Goal: Use online tool/utility: Use online tool/utility

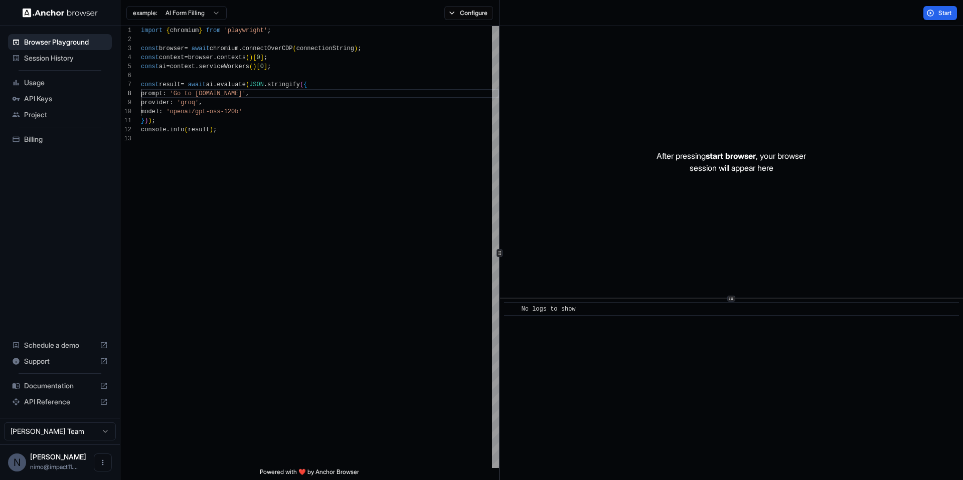
scroll to position [63, 0]
click at [948, 11] on span "Start" at bounding box center [945, 13] width 14 height 8
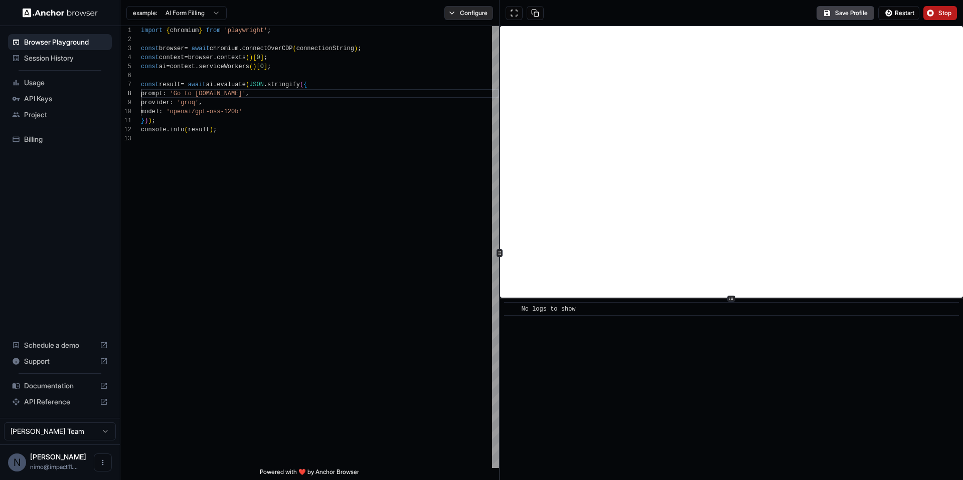
click at [474, 15] on button "Configure" at bounding box center [468, 13] width 49 height 14
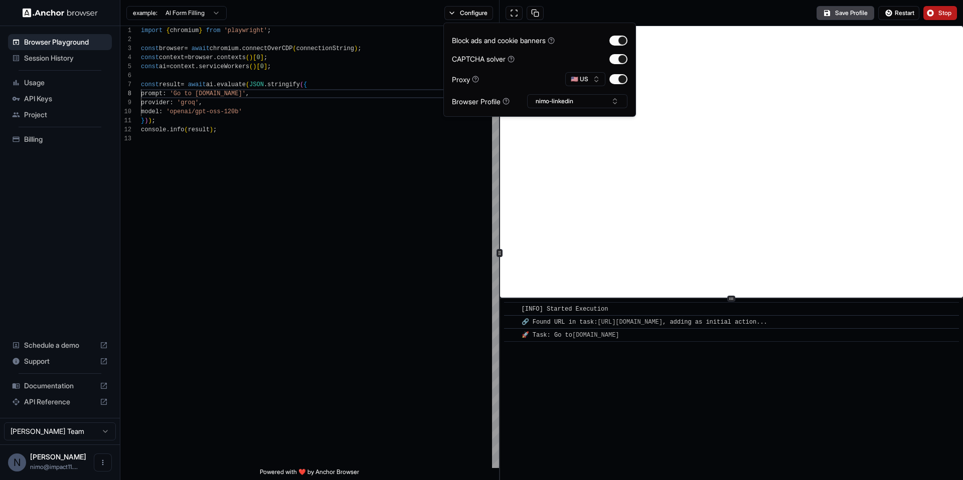
click at [613, 13] on div "Save Profile Restart Stop" at bounding box center [730, 13] width 463 height 26
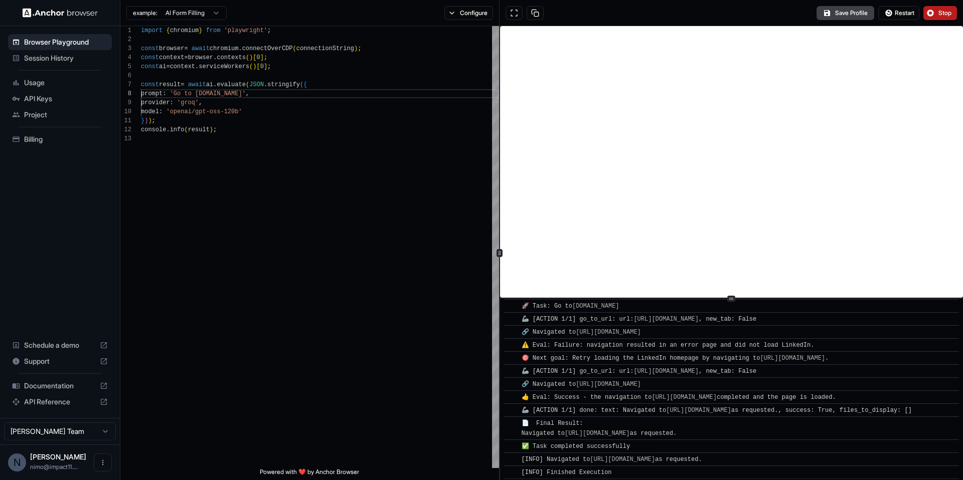
scroll to position [42, 0]
click at [633, 10] on div "Save Profile Restart Stop" at bounding box center [730, 13] width 463 height 26
click at [467, 18] on button "Configure" at bounding box center [468, 13] width 49 height 14
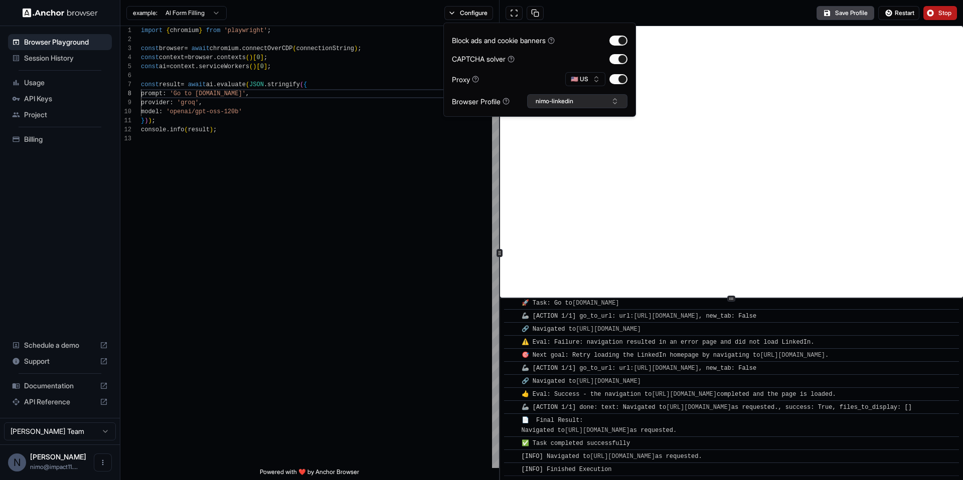
click at [541, 101] on button "nimo-linkedin" at bounding box center [577, 101] width 100 height 14
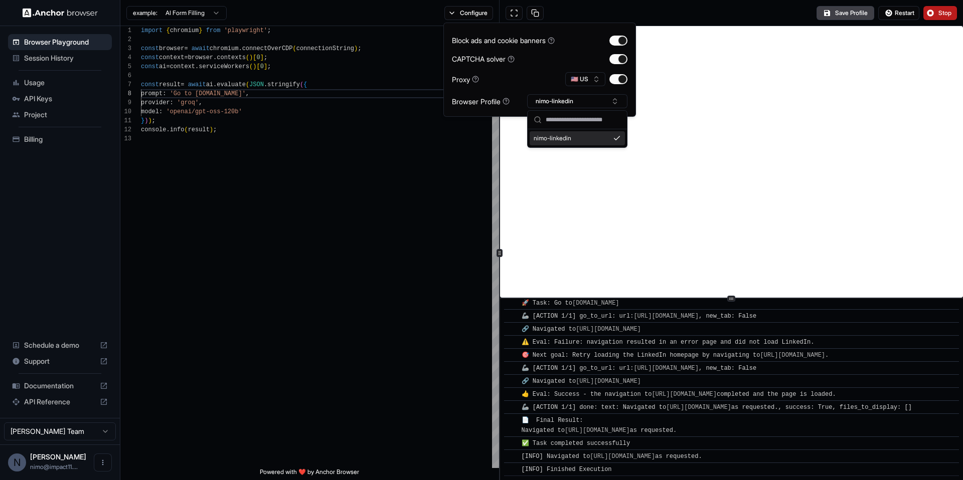
click at [693, 10] on div "Save Profile Restart Stop" at bounding box center [730, 13] width 463 height 26
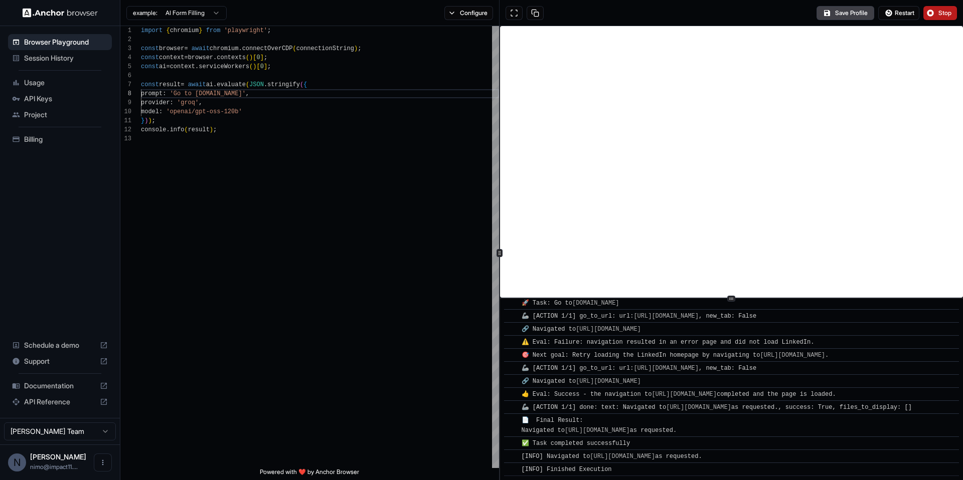
click at [932, 11] on button "Stop" at bounding box center [940, 13] width 34 height 14
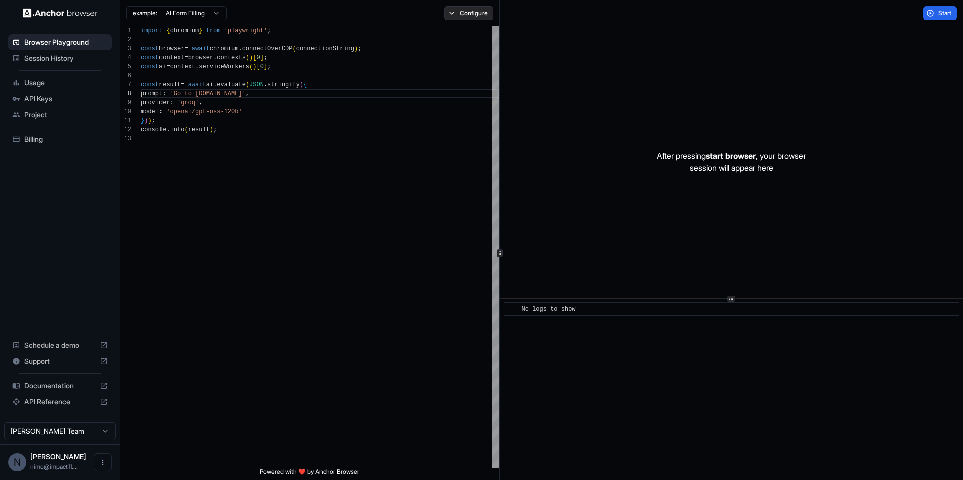
click at [469, 13] on button "Configure" at bounding box center [468, 13] width 49 height 14
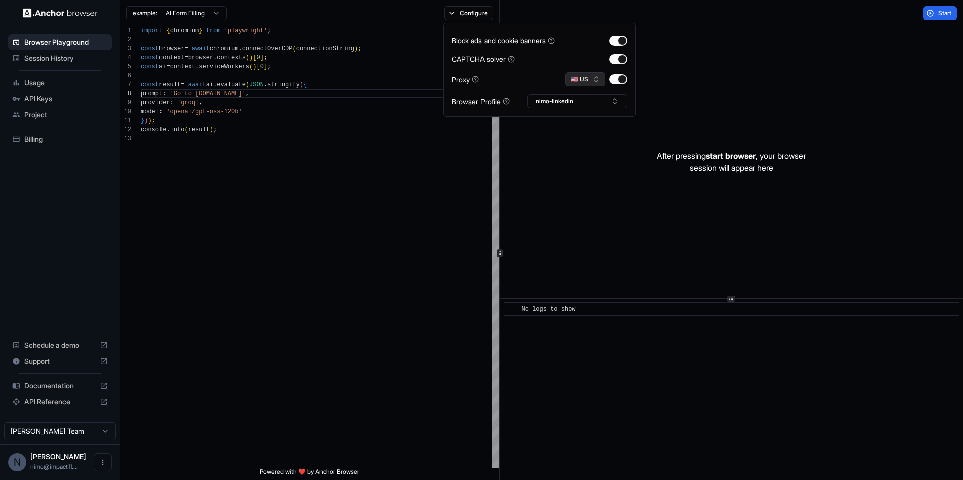
click at [584, 83] on button "🇺🇸 US" at bounding box center [585, 79] width 40 height 14
click at [622, 82] on button "button" at bounding box center [618, 79] width 18 height 10
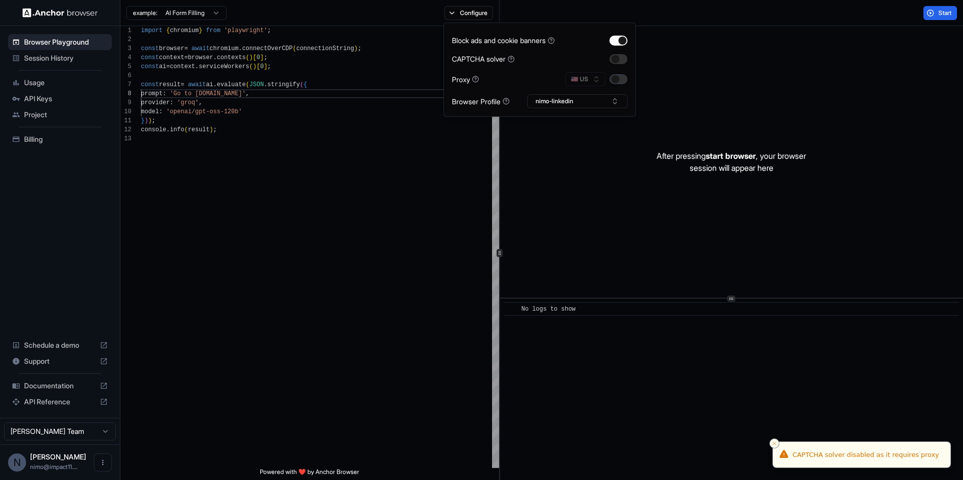
click at [617, 81] on button "button" at bounding box center [618, 79] width 18 height 10
click at [618, 59] on button "button" at bounding box center [618, 59] width 18 height 10
click at [586, 98] on button "nimo-linkedin" at bounding box center [577, 101] width 100 height 14
click at [616, 62] on button "button" at bounding box center [618, 59] width 18 height 10
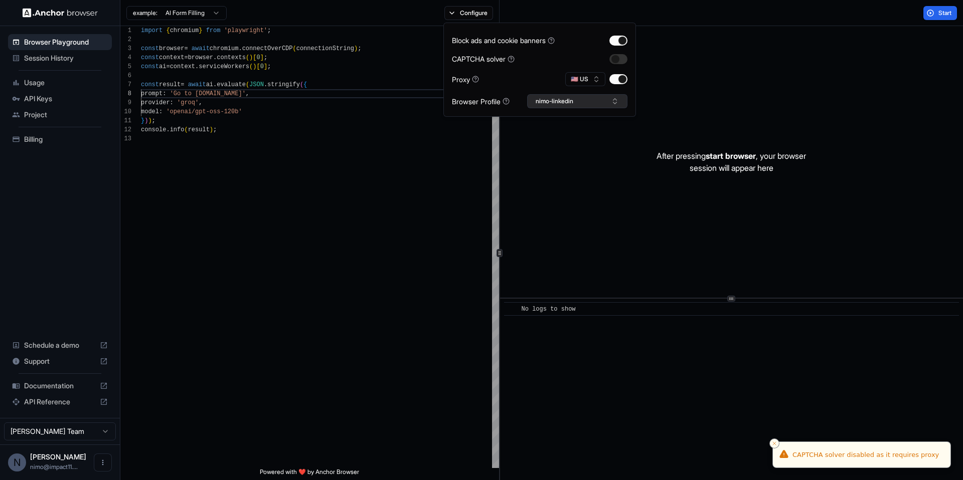
click at [577, 99] on button "nimo-linkedin" at bounding box center [577, 101] width 100 height 14
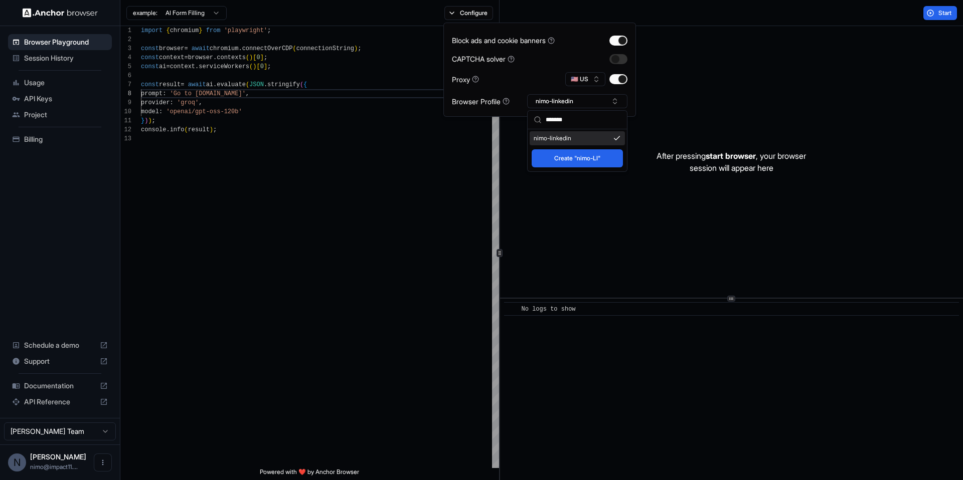
type input "*******"
click at [577, 156] on button "Create "nimo-LI"" at bounding box center [577, 158] width 91 height 18
click at [414, 222] on div "import { chromium } from 'playwright' ; const browser = await chromium . connec…" at bounding box center [320, 301] width 358 height 551
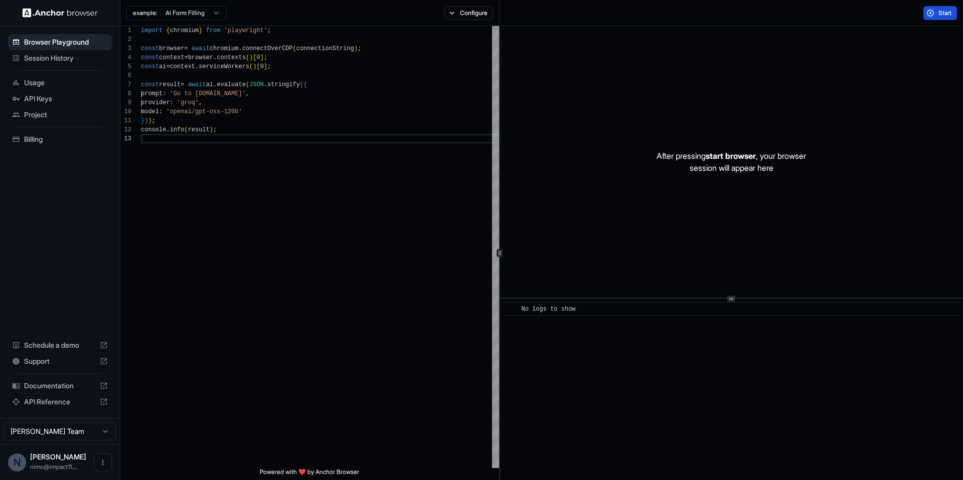
click at [943, 13] on span "Start" at bounding box center [945, 13] width 14 height 8
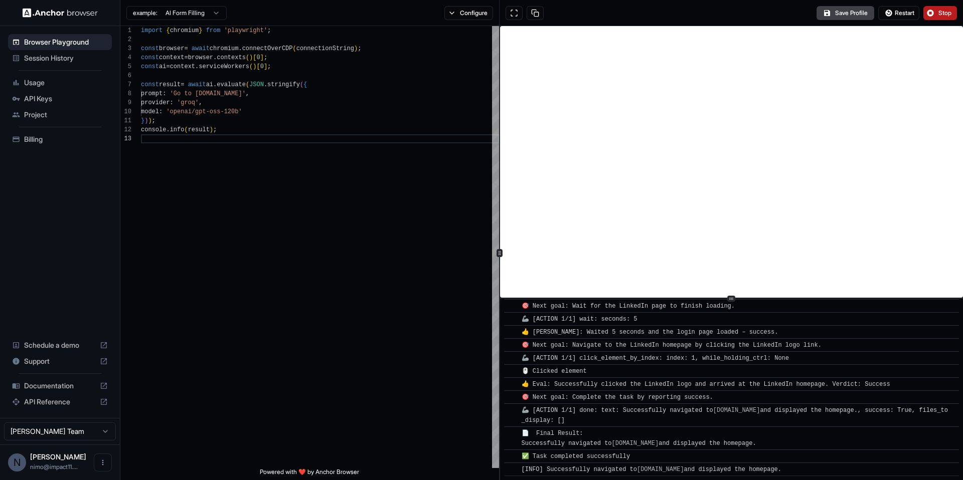
scroll to position [153, 0]
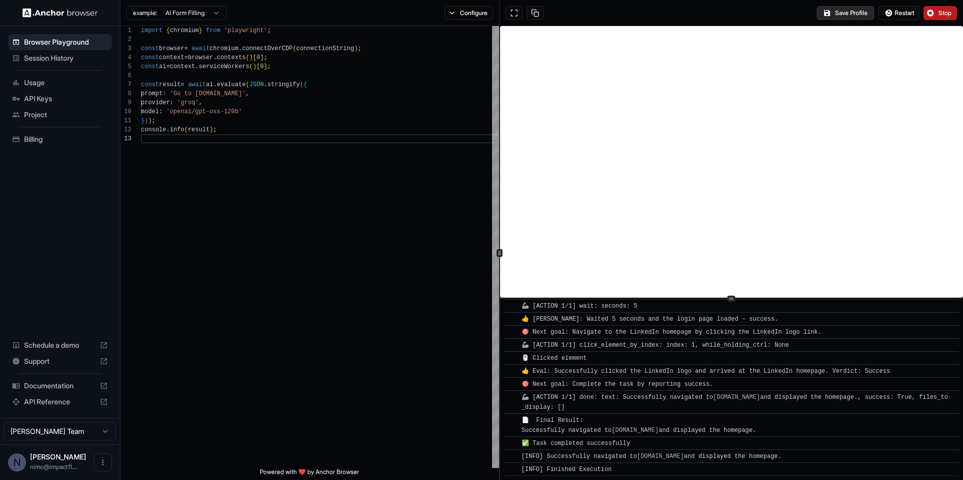
click at [840, 14] on button "Save Profile" at bounding box center [845, 13] width 58 height 14
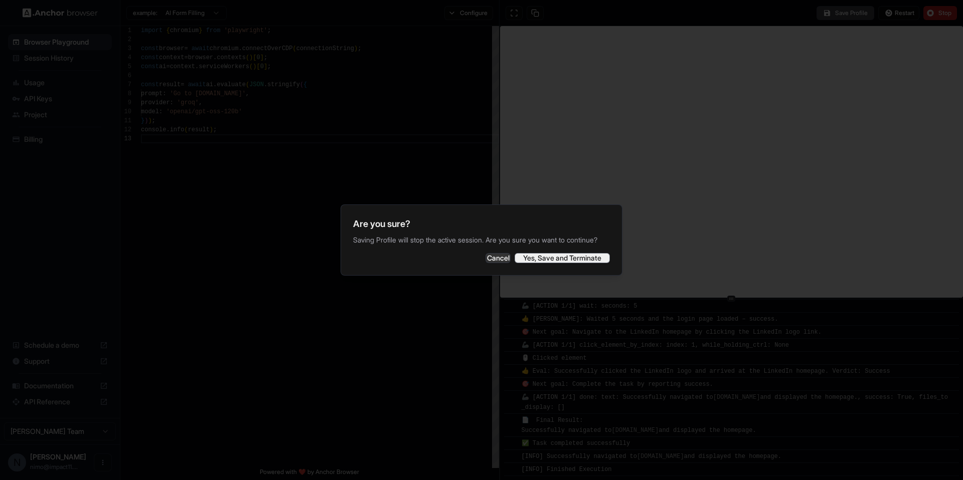
click at [572, 261] on button "Yes, Save and Terminate" at bounding box center [562, 258] width 95 height 10
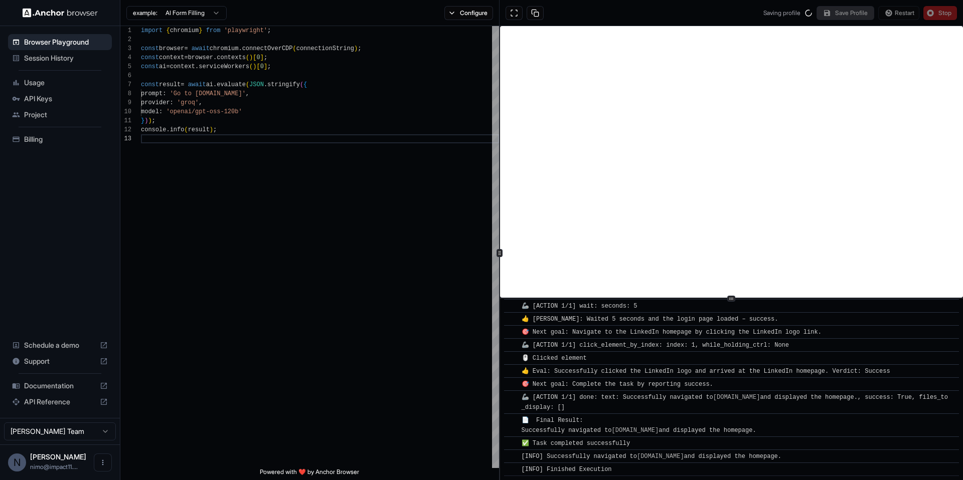
scroll to position [0, 0]
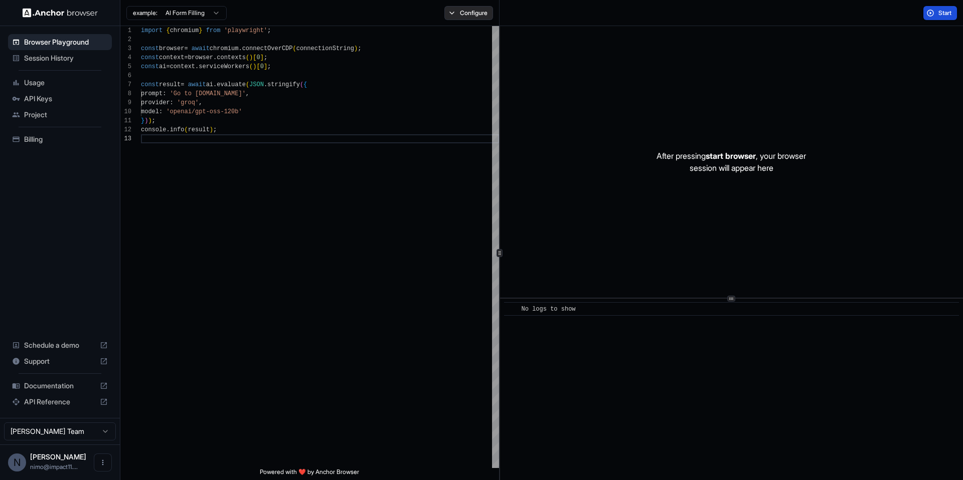
click at [461, 15] on button "Configure" at bounding box center [468, 13] width 49 height 14
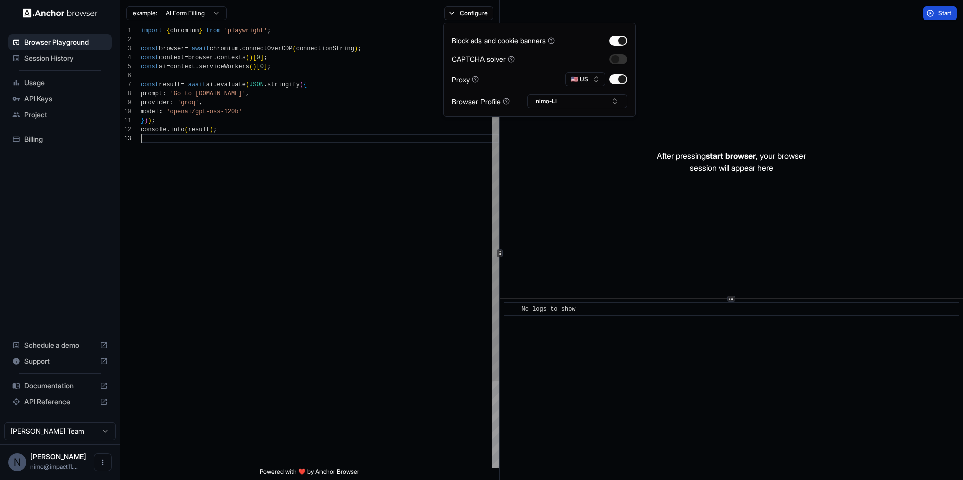
click at [402, 188] on div "import { chromium } from 'playwright' ; const browser = await chromium . connec…" at bounding box center [320, 301] width 358 height 551
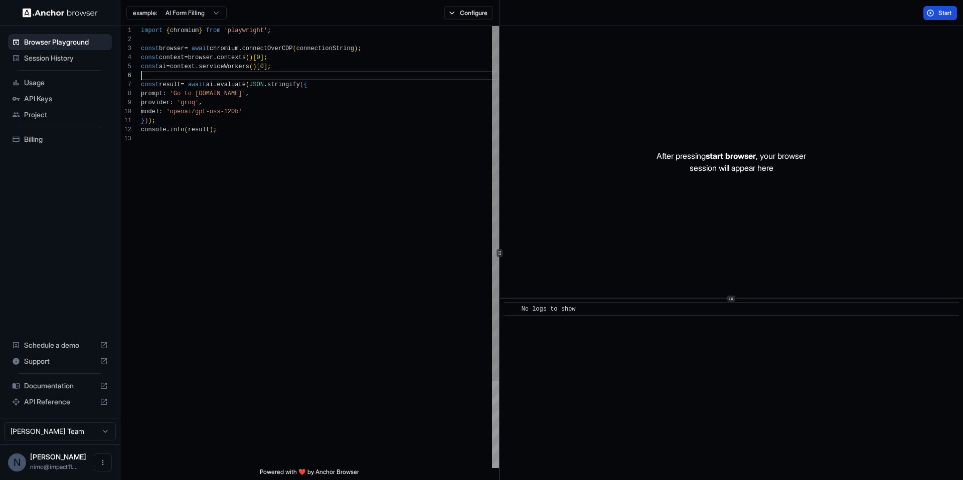
scroll to position [45, 0]
click at [206, 75] on div "import { chromium } from 'playwright' ; const browser = await chromium . connec…" at bounding box center [320, 301] width 358 height 551
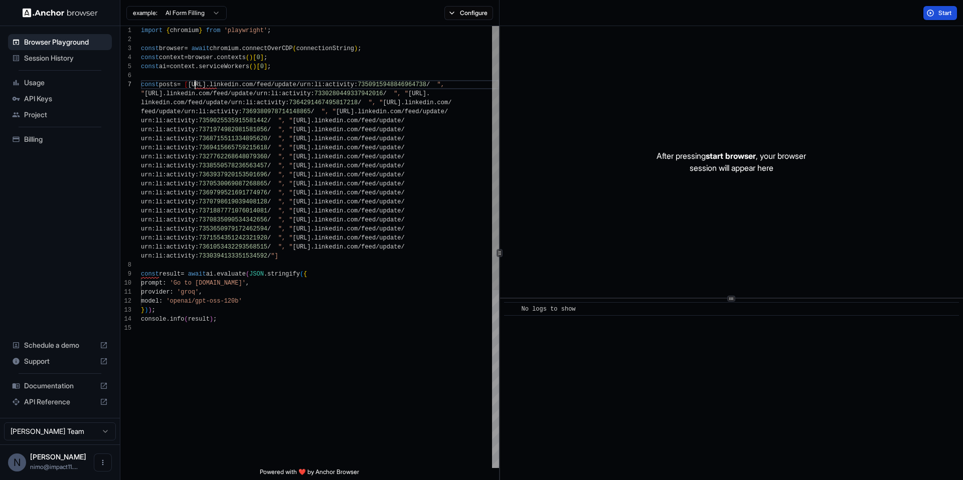
drag, startPoint x: 197, startPoint y: 85, endPoint x: 192, endPoint y: 129, distance: 43.9
click at [196, 86] on span "[URL]" at bounding box center [197, 84] width 18 height 7
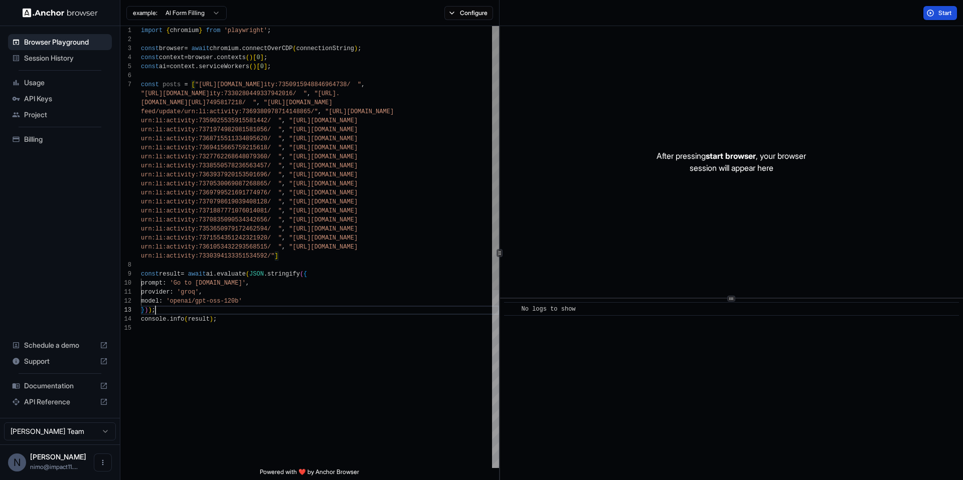
scroll to position [9, 0]
click at [238, 311] on div "import { chromium } from 'playwright' ; const browser = await chromium . connec…" at bounding box center [320, 396] width 358 height 740
click at [224, 286] on div "import { chromium } from 'playwright' ; const browser = await chromium . connec…" at bounding box center [320, 396] width 358 height 740
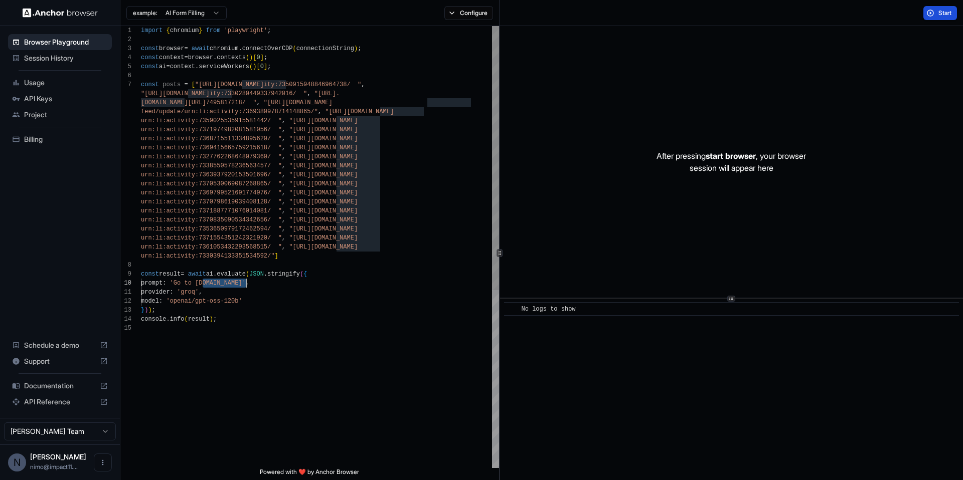
drag, startPoint x: 224, startPoint y: 286, endPoint x: 241, endPoint y: 287, distance: 16.6
click at [241, 287] on div "import { chromium } from 'playwright' ; const browser = await chromium . connec…" at bounding box center [320, 396] width 358 height 740
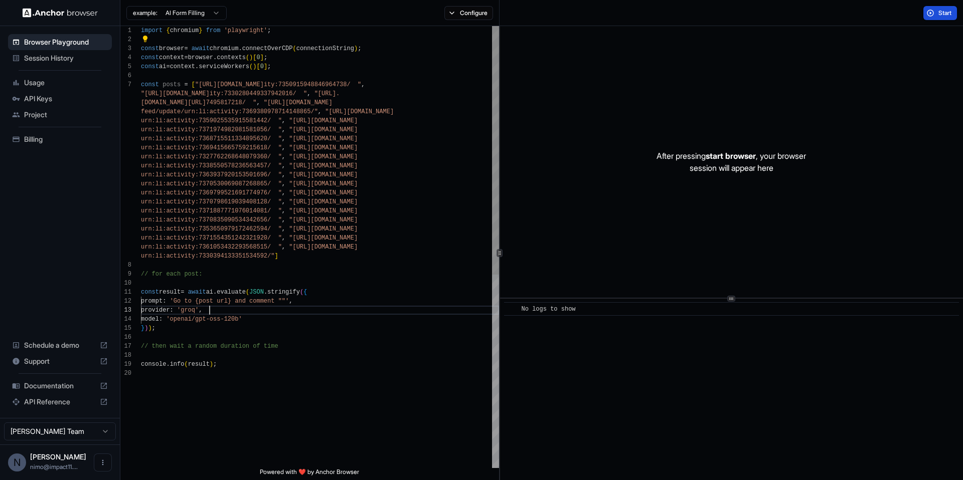
scroll to position [9, 0]
click at [289, 307] on div "import { chromium } from 'playwright' ; const browser = await chromium . connec…" at bounding box center [320, 418] width 358 height 785
click at [288, 301] on div "import { chromium } from 'playwright' ; const browser = await chromium . connec…" at bounding box center [320, 418] width 358 height 785
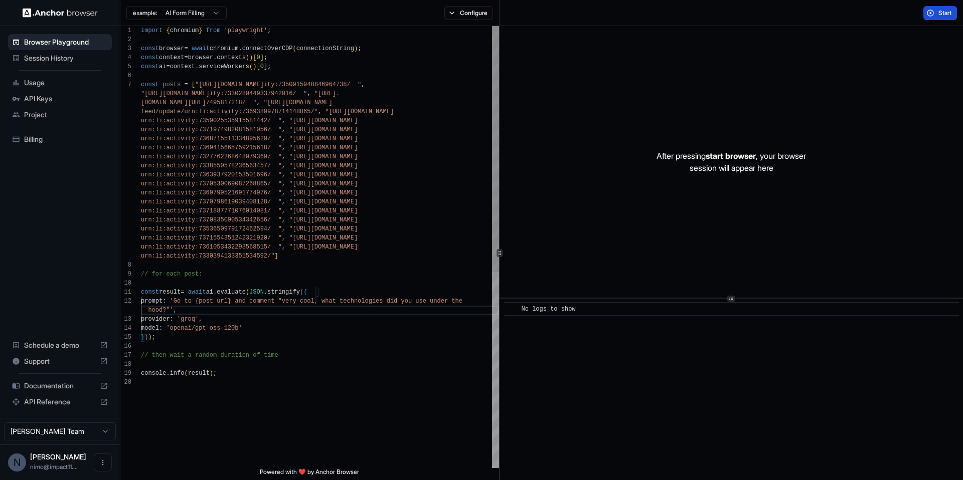
click at [262, 348] on div "import { chromium } from 'playwright' ; const browser = await chromium . connec…" at bounding box center [320, 423] width 358 height 794
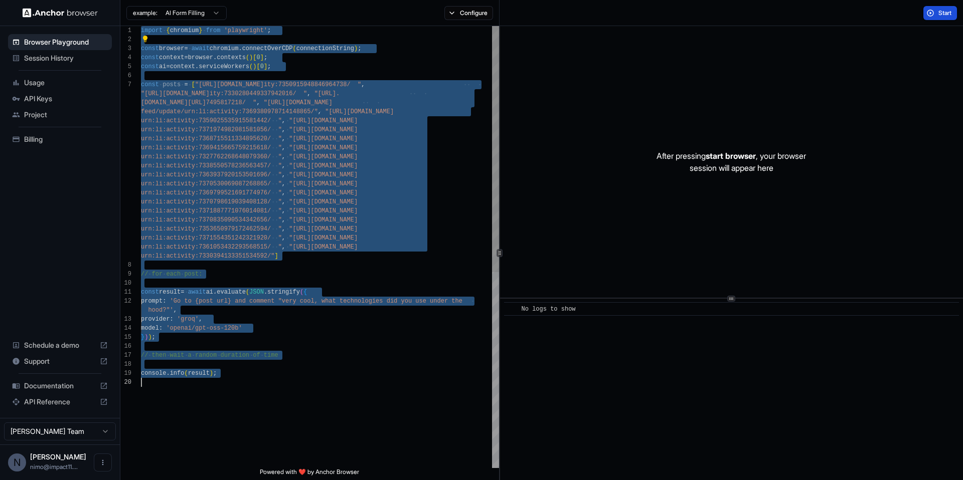
scroll to position [81, 0]
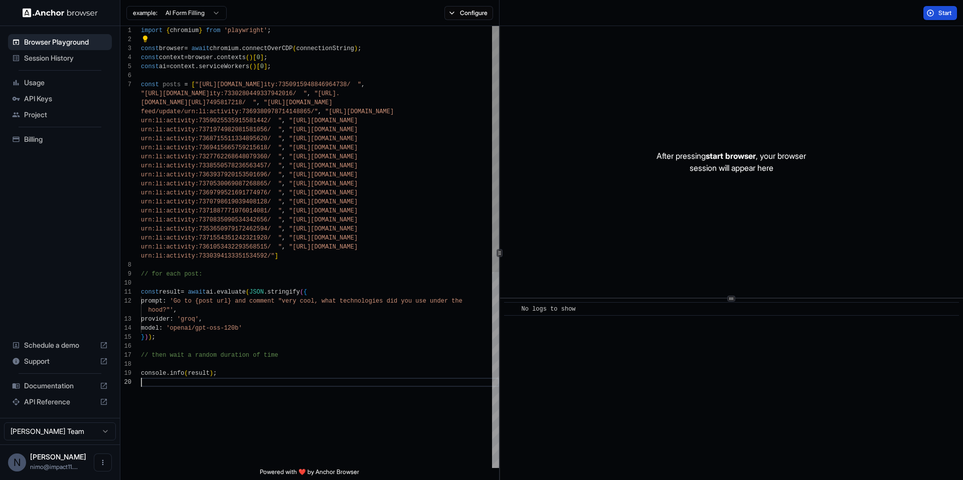
click at [359, 384] on div "import { chromium } from 'playwright' ; const browser = await chromium . connec…" at bounding box center [320, 423] width 358 height 794
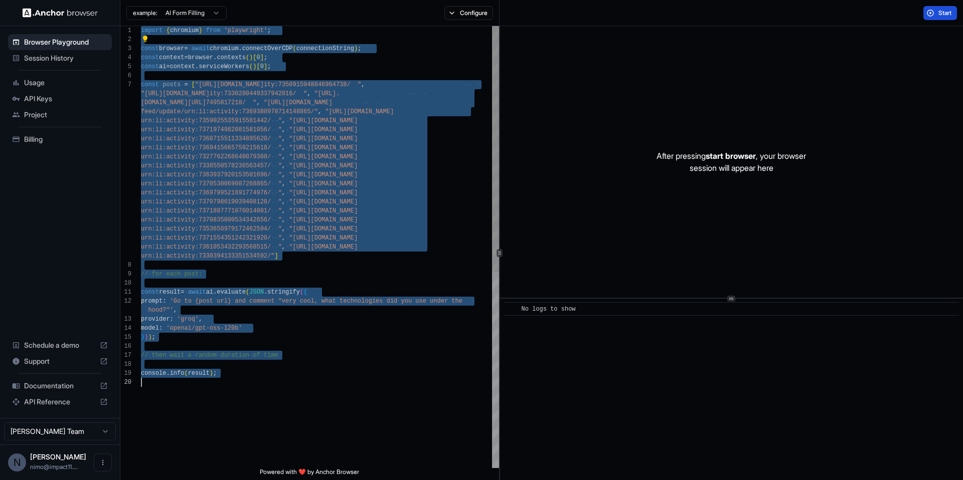
scroll to position [72, 0]
click at [335, 282] on div "const result = await ai . evaluate ( JSON . stringify ( { prompt : 'Go to {post…" at bounding box center [320, 423] width 358 height 794
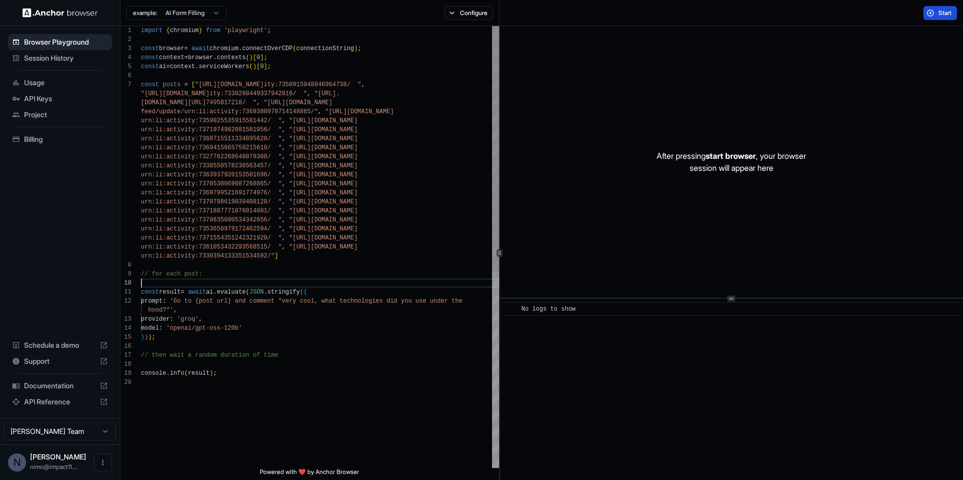
scroll to position [45, 0]
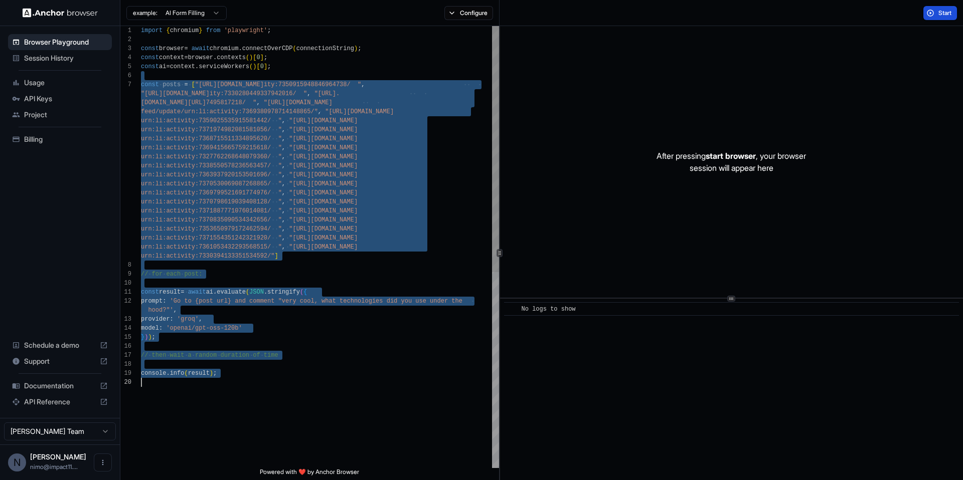
drag, startPoint x: 290, startPoint y: 74, endPoint x: 342, endPoint y: 455, distance: 384.6
click at [342, 455] on div "const result = await ai . evaluate ( JSON . stringify ( { prompt : 'Go to {post…" at bounding box center [320, 423] width 358 height 794
type textarea "**********"
click at [273, 457] on div "model : 'openai/gpt-oss-120b' } ) ) ; console . info ( result ) ; // then wait …" at bounding box center [320, 423] width 358 height 794
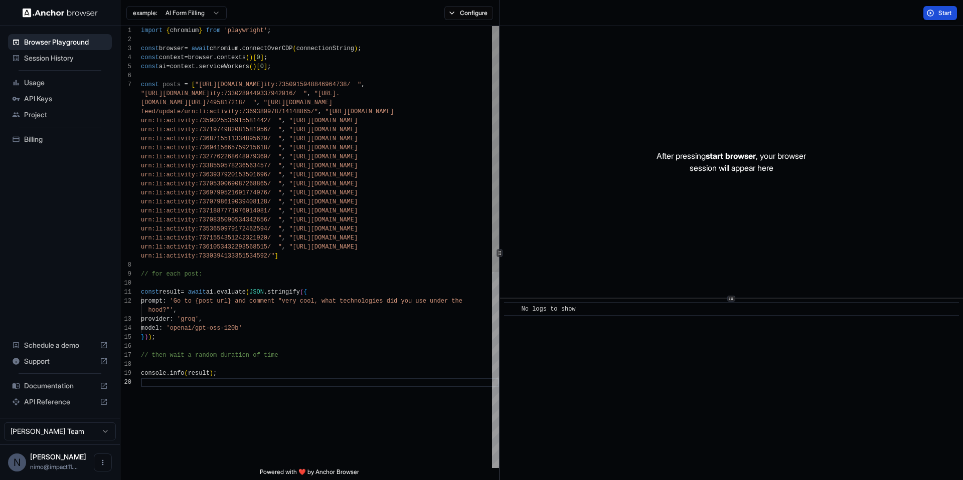
click at [267, 446] on div "model : 'openai/gpt-oss-120b' } ) ) ; console . info ( result ) ; // then wait …" at bounding box center [320, 423] width 358 height 794
type textarea "**********"
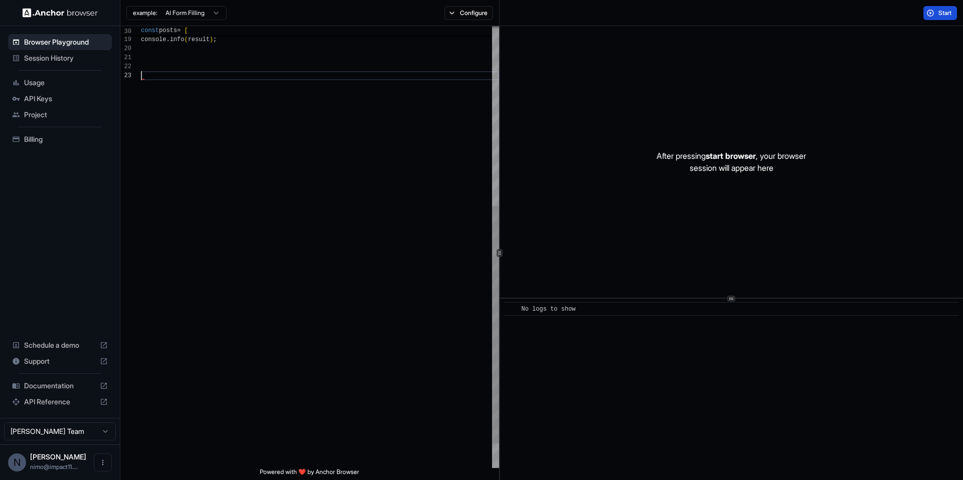
scroll to position [18, 0]
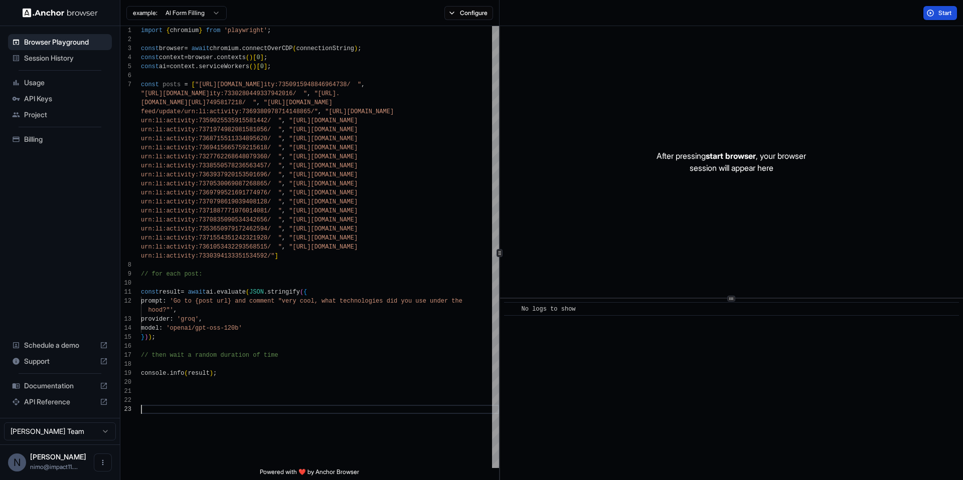
click at [184, 276] on div "console . info ( result ) ; } ) ) ; // then wait a random duration of time hood…" at bounding box center [320, 436] width 358 height 821
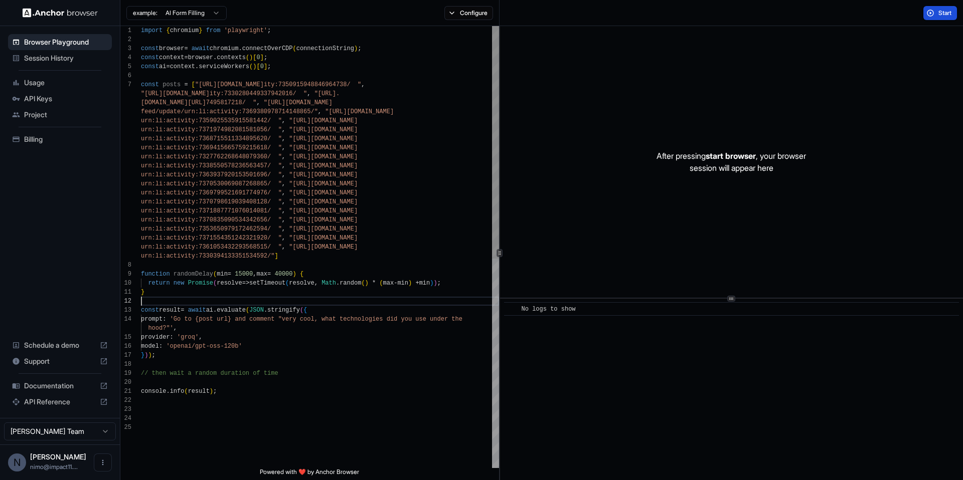
scroll to position [18, 0]
drag, startPoint x: 201, startPoint y: 320, endPoint x: 240, endPoint y: 347, distance: 46.9
click at [242, 321] on div "console . info ( result ) ; } ) ) ; // then wait a random duration of time hood…" at bounding box center [320, 445] width 358 height 839
click at [248, 302] on div "console . info ( result ) ; } ) ) ; // then wait a random duration of time prov…" at bounding box center [320, 445] width 358 height 839
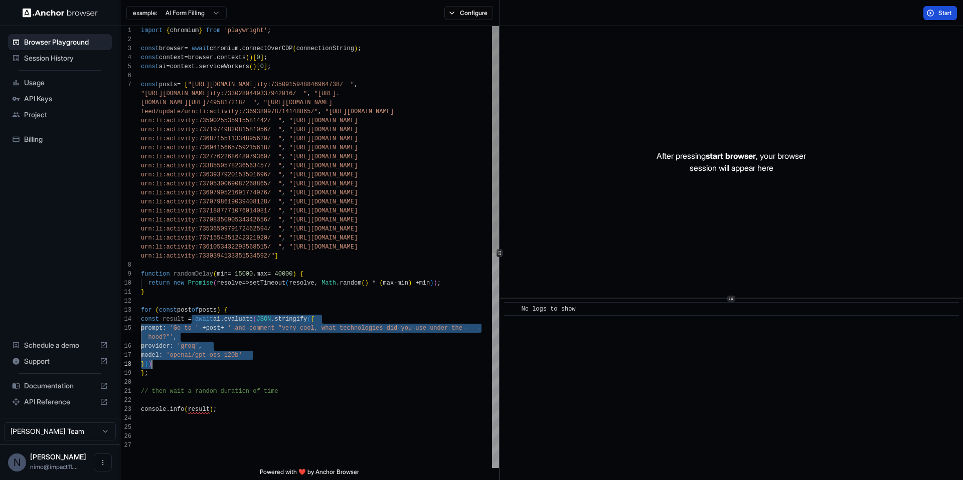
drag, startPoint x: 193, startPoint y: 319, endPoint x: 188, endPoint y: 365, distance: 46.4
click at [188, 365] on div "console . info ( result ) ; } ) ) // then wait a random duration of time provid…" at bounding box center [320, 455] width 358 height 858
click at [199, 349] on div "console . info ( result ) ; } ) ) // then wait a random duration of time provid…" at bounding box center [320, 455] width 358 height 858
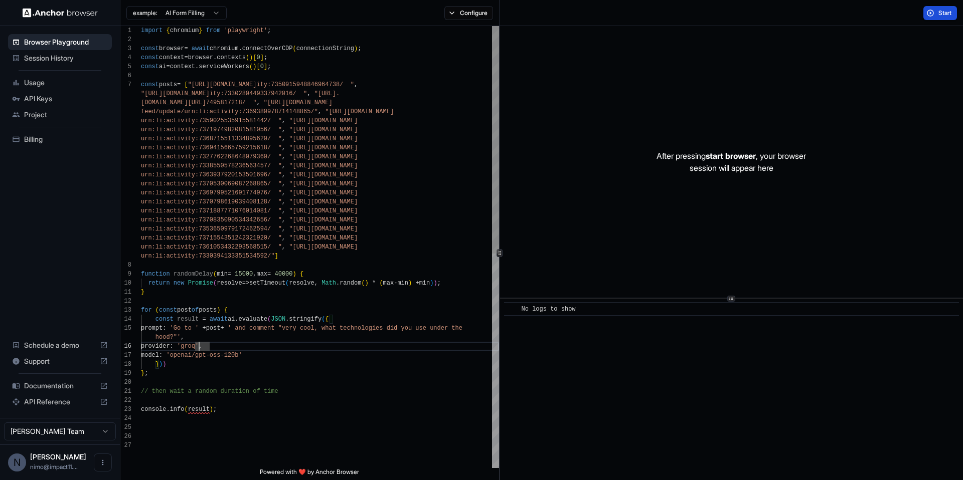
scroll to position [54, 0]
click at [293, 356] on div "console . info ( result ) ; } ) ) // then wait a random duration of time provid…" at bounding box center [320, 455] width 358 height 858
click at [211, 365] on div "console . info ( result ) ; } ) ) // then wait a random duration of time provid…" at bounding box center [320, 455] width 358 height 858
drag, startPoint x: 239, startPoint y: 382, endPoint x: 262, endPoint y: 384, distance: 23.7
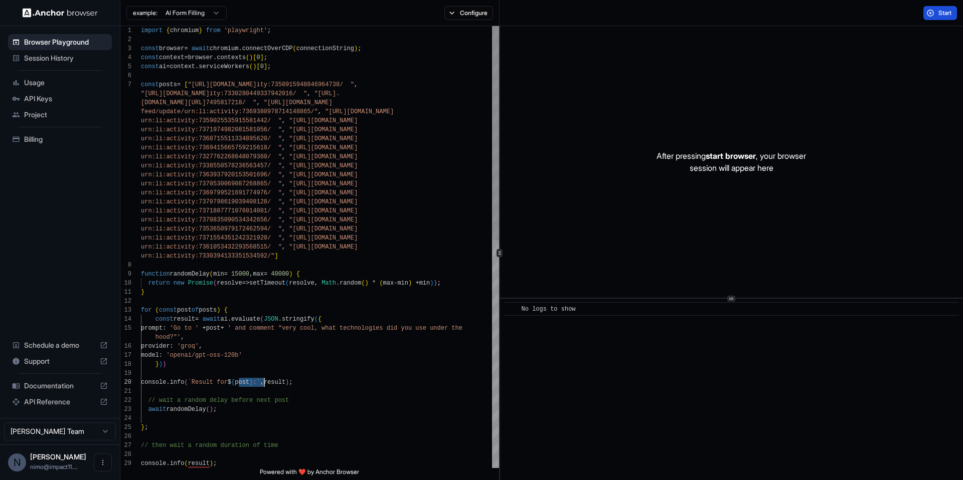
click at [262, 384] on div "console . info ( result ) ; } ) ) // then wait a random duration of time provid…" at bounding box center [320, 482] width 358 height 912
click at [199, 381] on div "console . info ( result ) ; } ) ) // then wait a random duration of time provid…" at bounding box center [320, 482] width 358 height 912
click at [323, 378] on div "console . info ( result ) ; } ) ) // then wait a random duration of time provid…" at bounding box center [320, 482] width 358 height 912
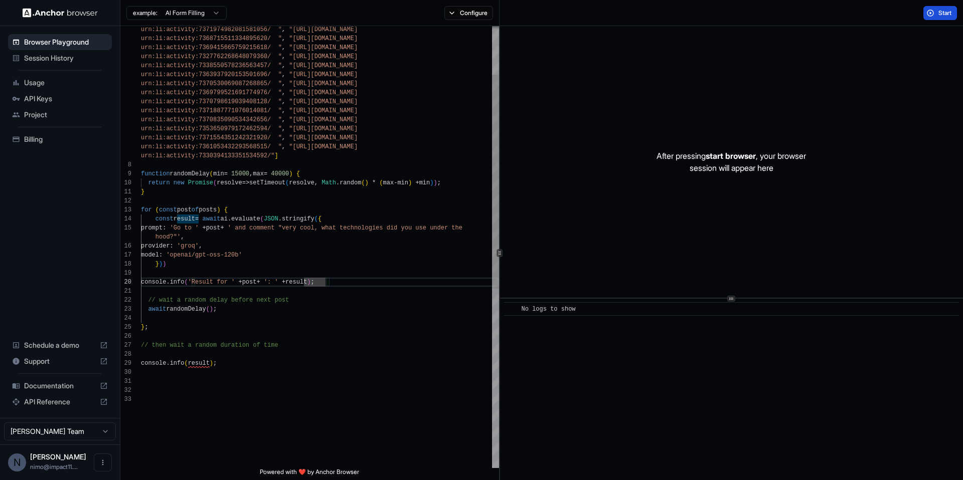
scroll to position [45, 0]
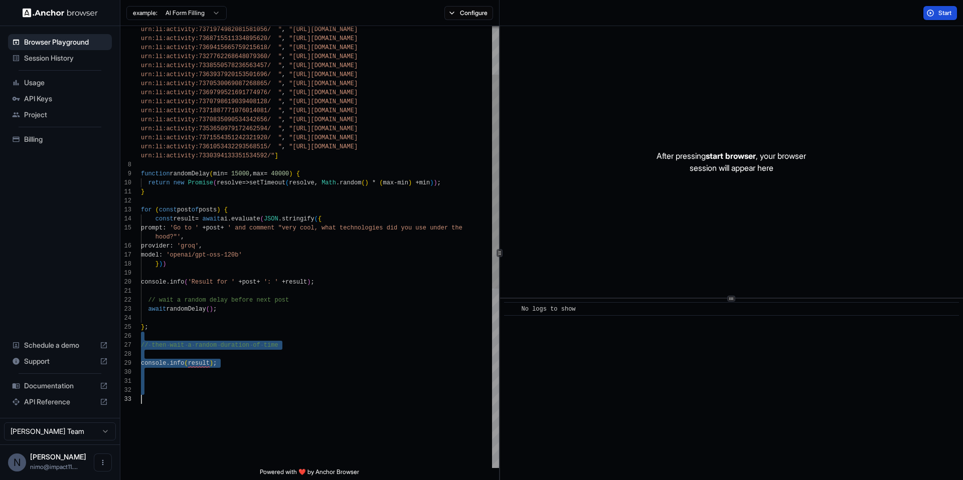
drag, startPoint x: 211, startPoint y: 336, endPoint x: 246, endPoint y: 403, distance: 75.6
click at [246, 403] on div "console . info ( result ) ; } ) ) // then wait a random duration of time provid…" at bounding box center [320, 382] width 358 height 912
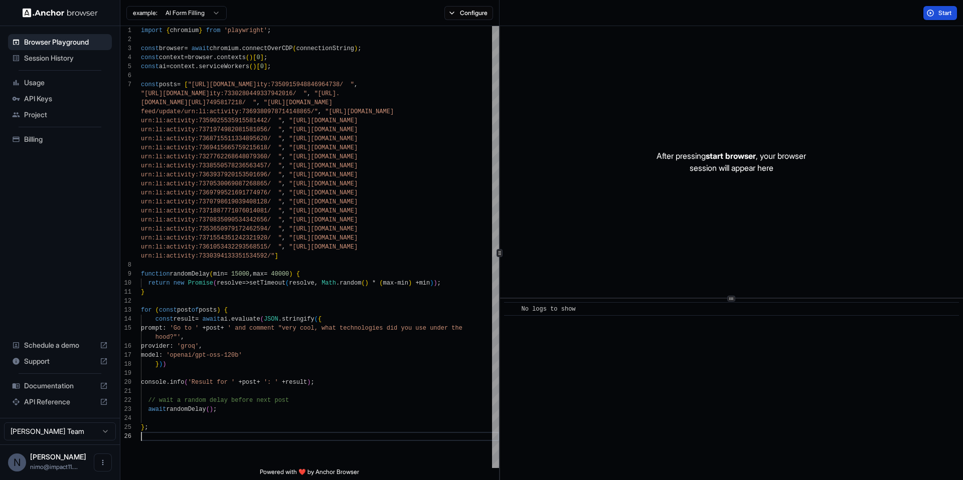
type textarea "**********"
click at [943, 14] on span "Start" at bounding box center [945, 13] width 14 height 8
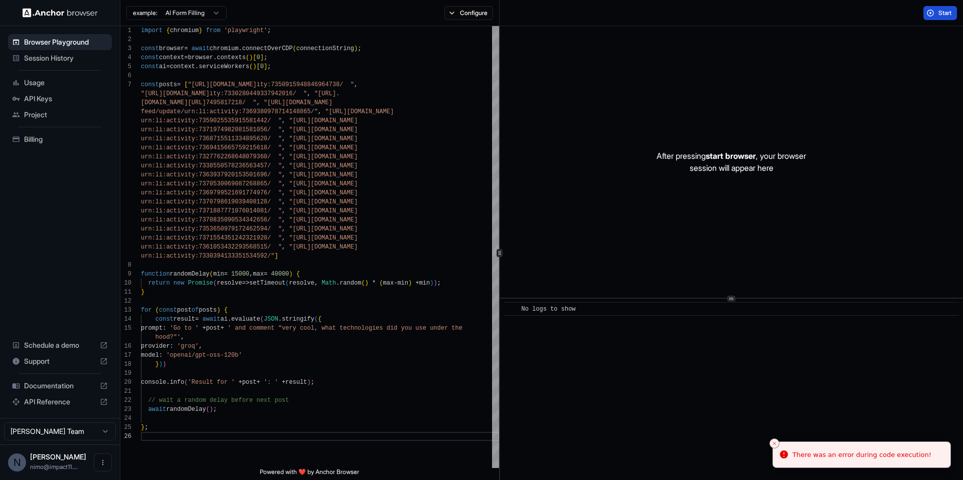
scroll to position [0, 0]
